Goal: Information Seeking & Learning: Find specific fact

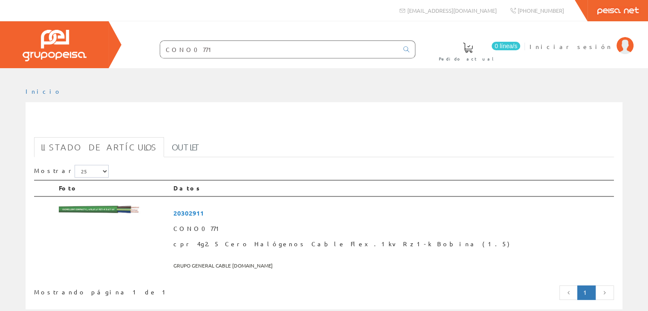
drag, startPoint x: 332, startPoint y: 50, endPoint x: 83, endPoint y: 20, distance: 251.1
click at [83, 20] on div "CONO0771" at bounding box center [324, 34] width 648 height 68
paste input "20302923"
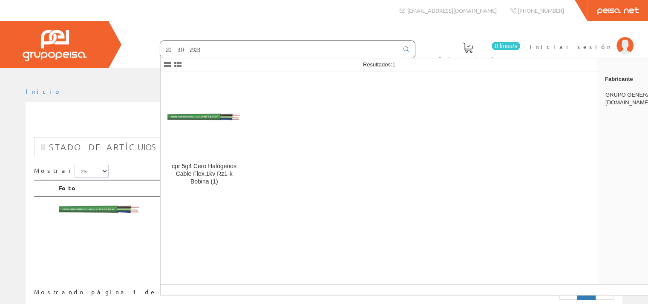
type input "20302923"
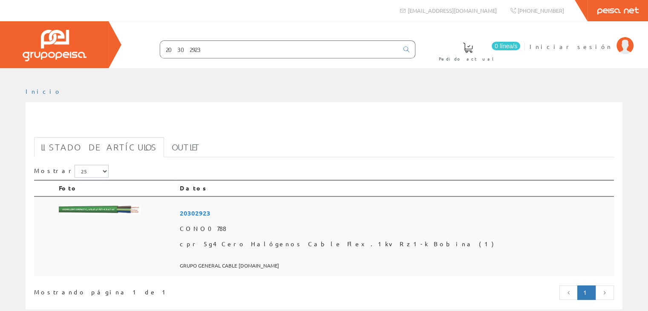
click at [176, 251] on td at bounding box center [115, 236] width 121 height 80
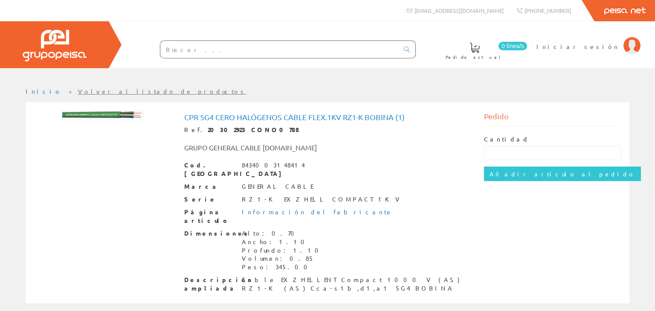
click at [326, 48] on input "text" at bounding box center [279, 49] width 238 height 17
paste input "ZB4BZ101"
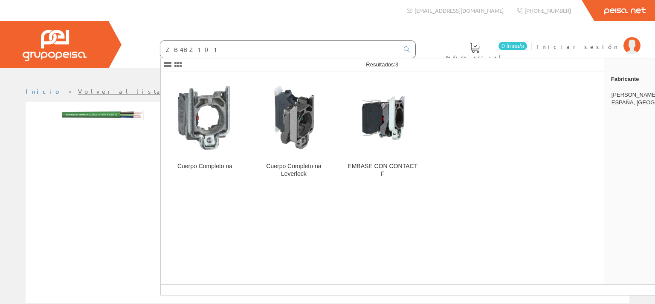
click at [326, 48] on input "ZB4BZ101" at bounding box center [279, 49] width 238 height 17
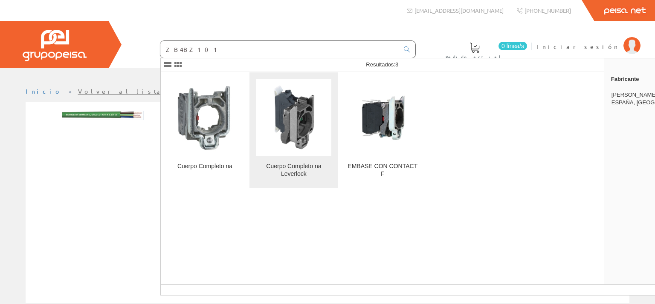
type input "ZB4BZ101"
click at [296, 107] on img at bounding box center [293, 117] width 75 height 75
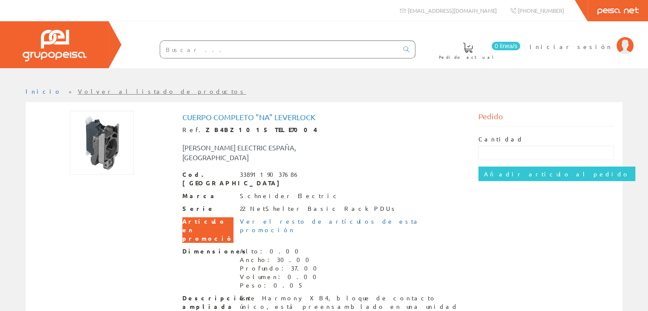
click at [301, 48] on input "text" at bounding box center [279, 49] width 238 height 17
paste input "LEDS0336"
type input "LEDS0336"
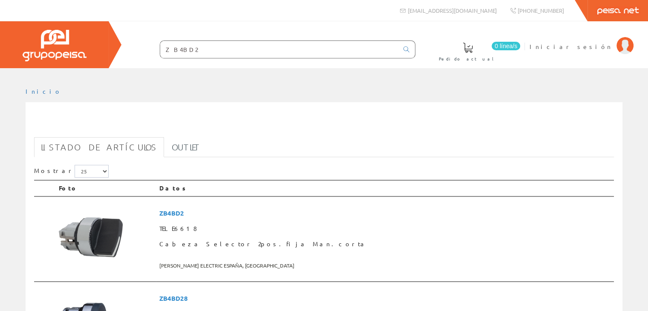
drag, startPoint x: 341, startPoint y: 46, endPoint x: 134, endPoint y: 55, distance: 206.5
click at [134, 55] on form "ZB4BD2" at bounding box center [271, 49] width 290 height 18
paste input "Z101"
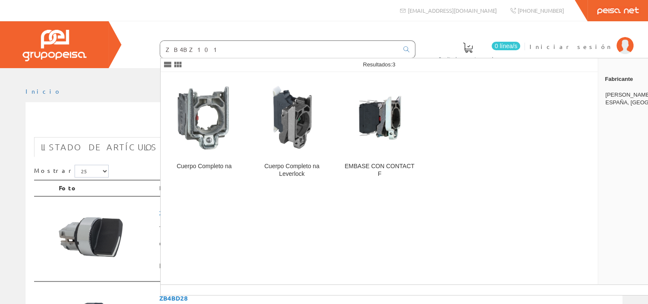
type input "ZB4BZ101"
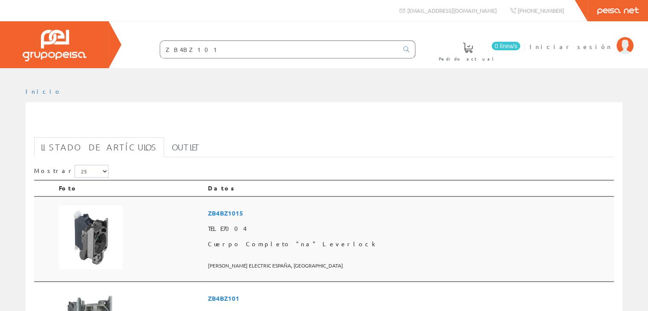
click at [121, 225] on img at bounding box center [91, 237] width 64 height 64
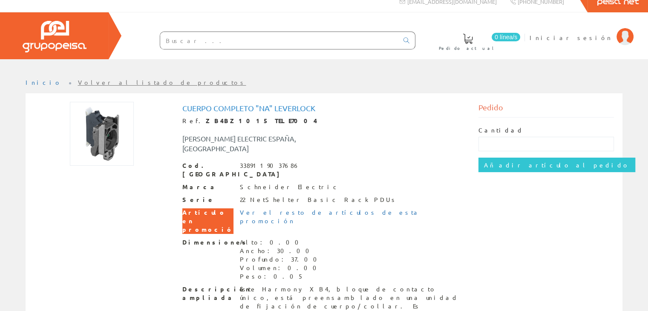
scroll to position [10, 0]
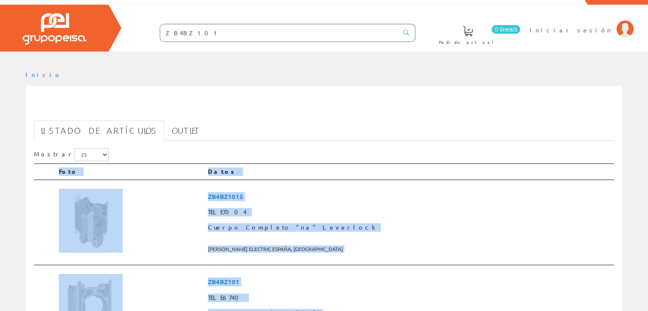
drag, startPoint x: 647, startPoint y: 308, endPoint x: 654, endPoint y: 306, distance: 7.1
click at [648, 294] on html "ZB4BZ101 [EMAIL_ADDRESS][DOMAIN_NAME]" at bounding box center [324, 138] width 648 height 311
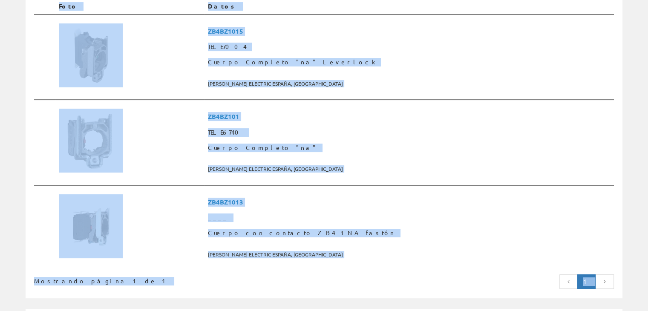
scroll to position [188, 0]
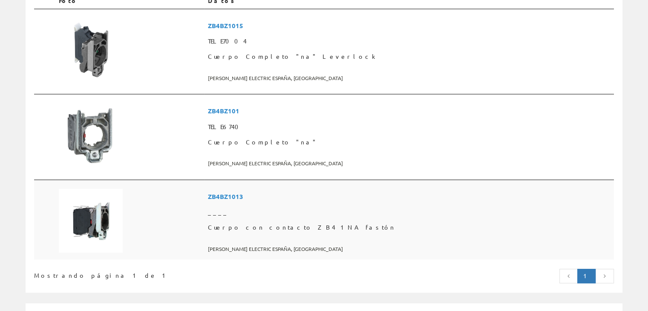
click at [205, 224] on td at bounding box center [129, 220] width 149 height 80
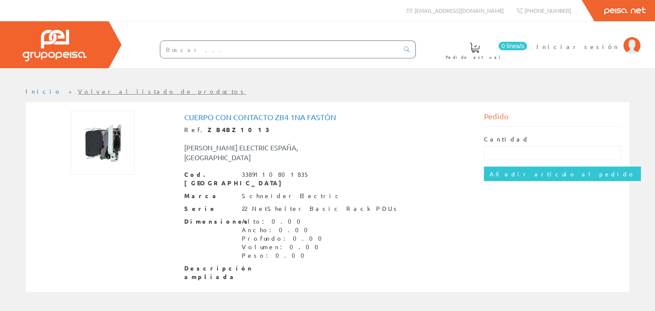
click at [107, 148] on img at bounding box center [103, 143] width 64 height 64
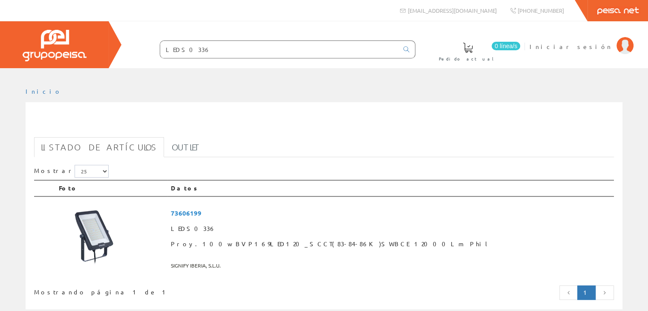
click at [346, 36] on div "LEDS0336" at bounding box center [271, 46] width 290 height 23
drag, startPoint x: 331, startPoint y: 44, endPoint x: 99, endPoint y: 66, distance: 232.9
click at [99, 66] on div "0 línea/s Pedido actual Iniciar sesión" at bounding box center [324, 44] width 648 height 47
paste input "20302923"
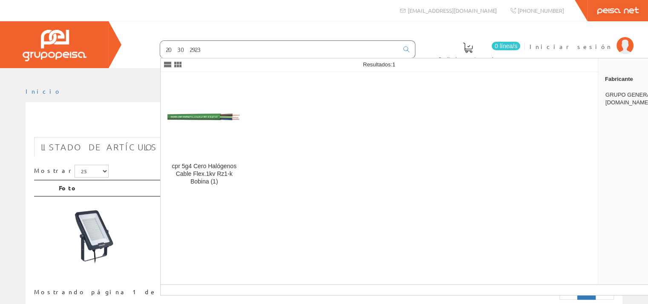
type input "20302923"
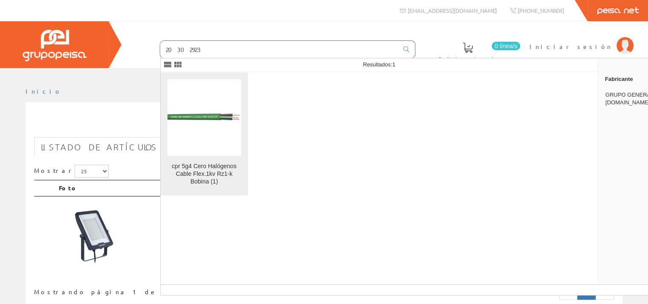
click at [211, 110] on figure at bounding box center [204, 117] width 74 height 77
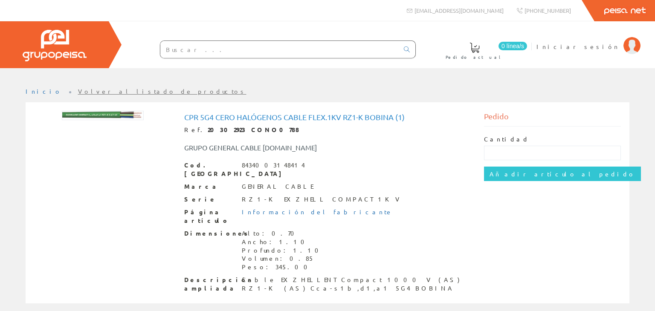
click at [139, 115] on img at bounding box center [103, 115] width 82 height 9
